Goal: Use online tool/utility: Utilize a website feature to perform a specific function

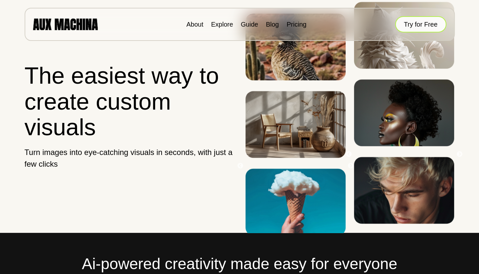
click at [407, 24] on button "Try for Free" at bounding box center [420, 24] width 51 height 16
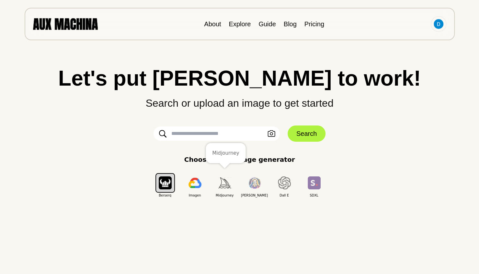
click at [223, 184] on img "button" at bounding box center [224, 182] width 13 height 11
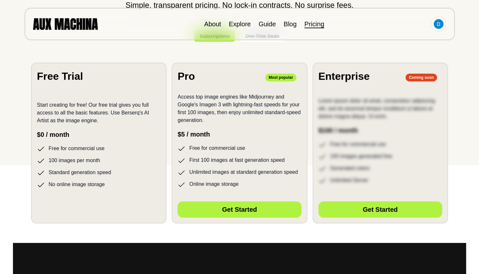
scroll to position [109, 0]
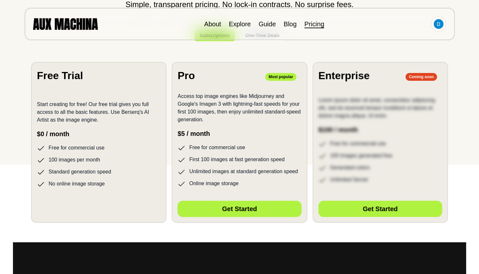
click at [129, 167] on ul "Free for commercial use 100 images per month Standard generation speed No onlin…" at bounding box center [99, 166] width 124 height 44
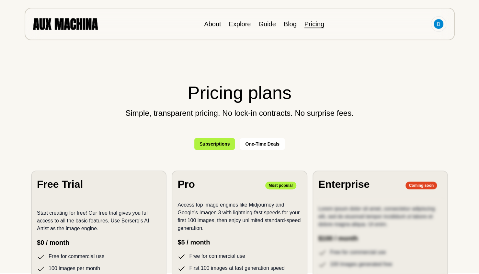
scroll to position [0, 0]
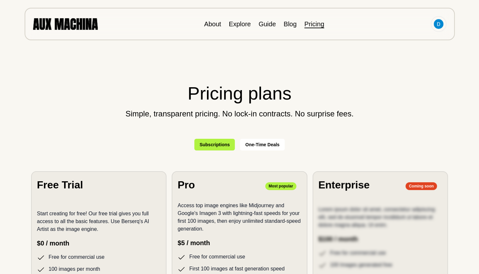
click at [262, 142] on button "One-Time Deals" at bounding box center [262, 145] width 45 height 12
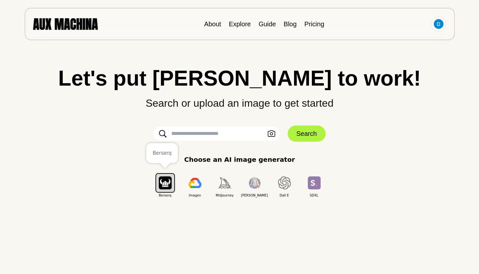
click at [168, 182] on img "button" at bounding box center [165, 182] width 13 height 13
click at [185, 134] on input "text" at bounding box center [217, 133] width 126 height 14
click at [271, 133] on icon "button" at bounding box center [272, 133] width 8 height 7
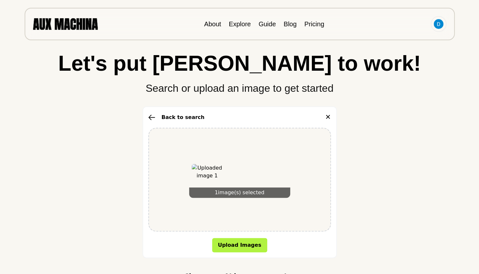
scroll to position [88, 0]
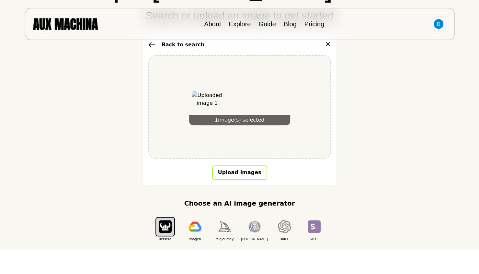
click at [226, 174] on button "Upload Images" at bounding box center [239, 172] width 55 height 14
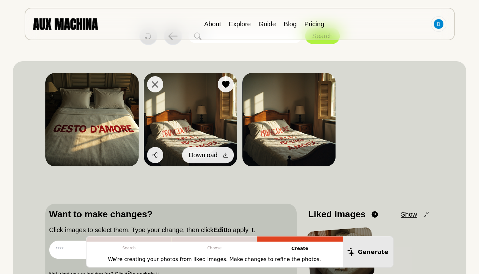
scroll to position [96, 0]
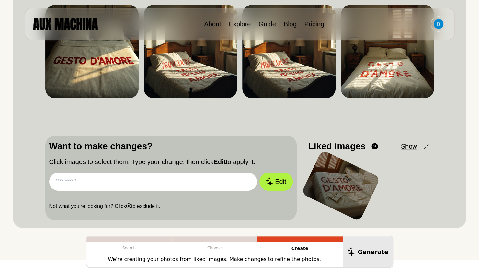
click at [125, 185] on input "text" at bounding box center [153, 181] width 208 height 18
paste input "**********"
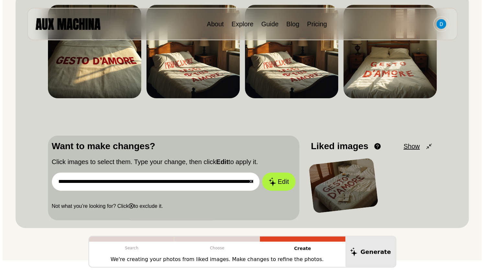
scroll to position [0, 784]
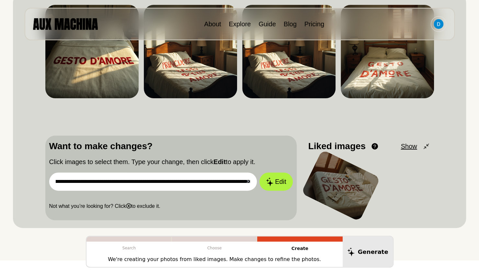
type input "**********"
click at [260, 172] on button "Edit" at bounding box center [276, 181] width 33 height 18
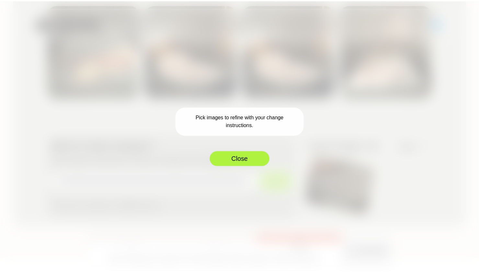
scroll to position [0, 0]
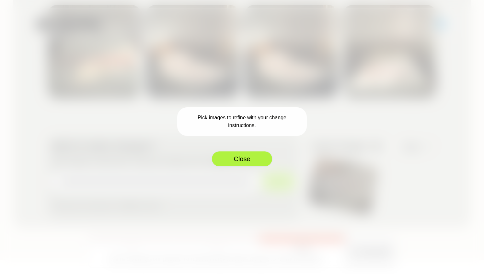
click at [229, 158] on button "Close" at bounding box center [242, 159] width 62 height 16
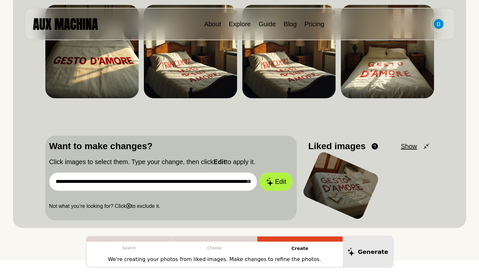
click at [334, 180] on div at bounding box center [340, 185] width 79 height 71
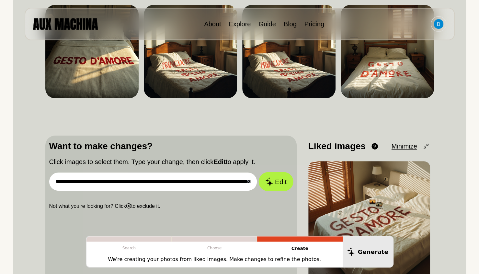
click at [279, 183] on button "Edit" at bounding box center [276, 181] width 35 height 19
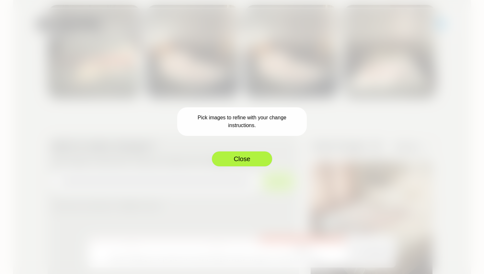
click at [255, 161] on button "Close" at bounding box center [242, 159] width 62 height 16
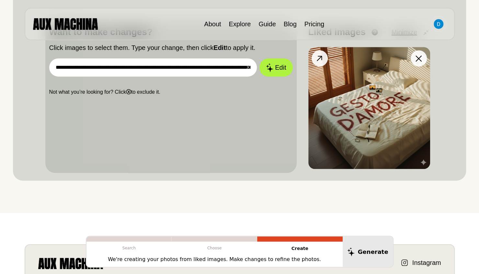
scroll to position [156, 0]
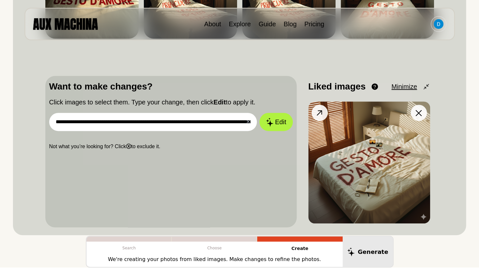
click at [323, 112] on icon at bounding box center [319, 112] width 9 height 9
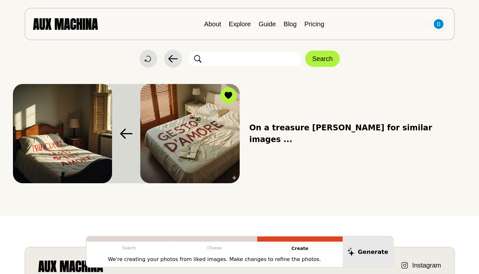
scroll to position [0, 0]
